Goal: Task Accomplishment & Management: Use online tool/utility

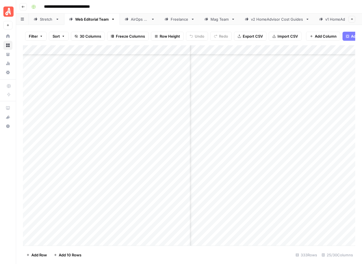
scroll to position [2384, 1504]
click at [268, 125] on div "Add Column" at bounding box center [189, 145] width 332 height 200
click at [269, 135] on div "Add Column" at bounding box center [189, 145] width 332 height 200
click at [269, 146] on div "Add Column" at bounding box center [189, 145] width 332 height 200
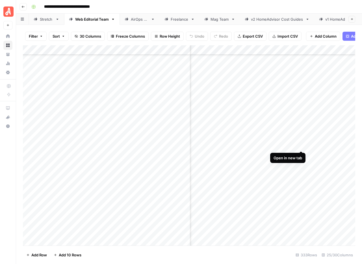
click at [300, 145] on div "Add Column" at bounding box center [189, 145] width 332 height 200
click at [283, 145] on div "Add Column" at bounding box center [189, 145] width 332 height 200
click at [261, 143] on div "Add Column" at bounding box center [189, 145] width 332 height 200
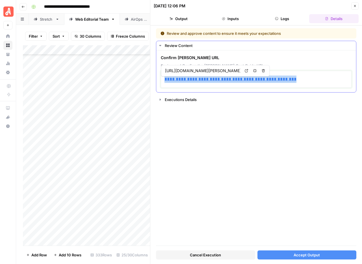
drag, startPoint x: 298, startPoint y: 81, endPoint x: 156, endPoint y: 78, distance: 141.9
click at [156, 78] on div "**********" at bounding box center [256, 71] width 200 height 42
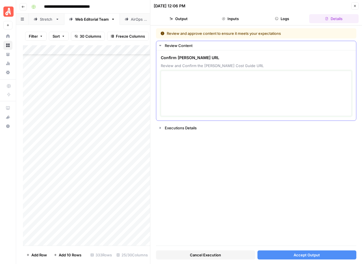
click at [188, 92] on textarea at bounding box center [256, 93] width 183 height 40
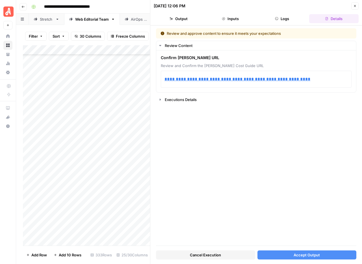
click at [300, 253] on span "Accept Output" at bounding box center [307, 255] width 26 height 6
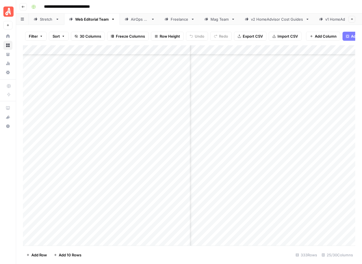
scroll to position [2384, 209]
click at [230, 145] on div "Add Column" at bounding box center [189, 145] width 332 height 200
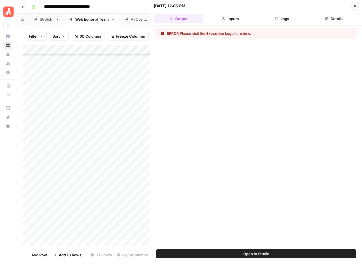
click at [220, 33] on button "Execution Logs" at bounding box center [219, 34] width 27 height 6
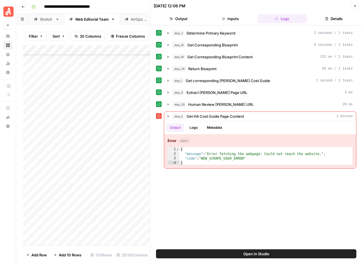
click at [354, 6] on icon "button" at bounding box center [355, 6] width 2 height 2
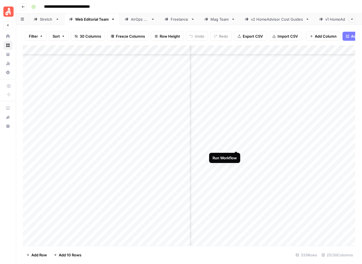
click at [237, 145] on div "Add Column" at bounding box center [189, 145] width 332 height 200
click at [225, 147] on div "Add Column" at bounding box center [189, 145] width 332 height 200
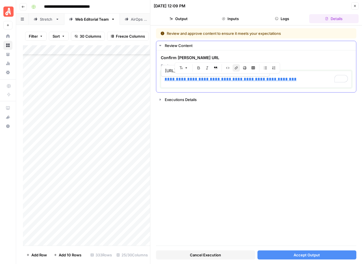
drag, startPoint x: 293, startPoint y: 81, endPoint x: 161, endPoint y: 81, distance: 132.9
click at [161, 81] on div "**********" at bounding box center [256, 79] width 191 height 17
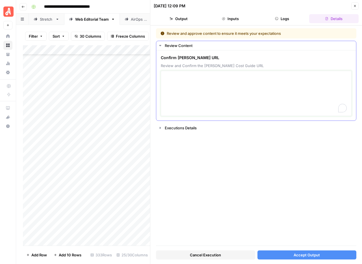
click at [168, 82] on textarea "To enrich screen reader interactions, please activate Accessibility in Grammarl…" at bounding box center [256, 93] width 183 height 40
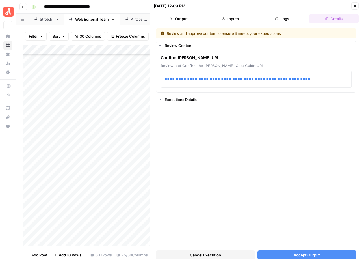
click at [303, 254] on span "Accept Output" at bounding box center [307, 255] width 26 height 6
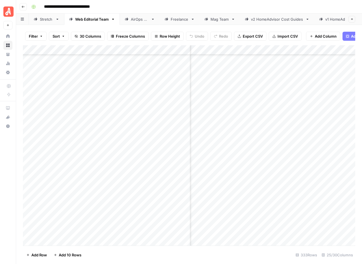
scroll to position [2384, 1504]
click at [268, 145] on div "Add Column" at bounding box center [189, 145] width 332 height 200
